Goal: Navigation & Orientation: Find specific page/section

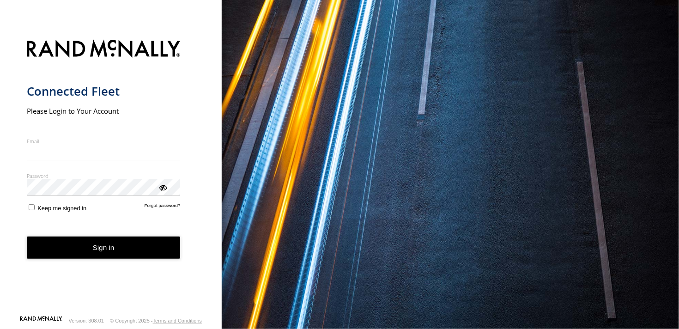
type input "**********"
click at [107, 255] on button "Sign in" at bounding box center [104, 248] width 154 height 23
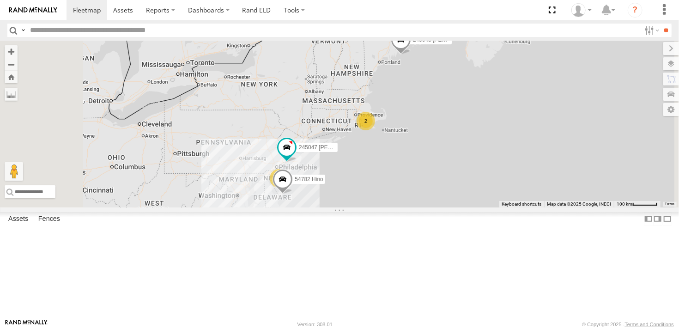
click at [598, 207] on div "2 54782 Hino 245047 Shawn 245048 Charles 2" at bounding box center [339, 124] width 679 height 167
